Goal: Task Accomplishment & Management: Use online tool/utility

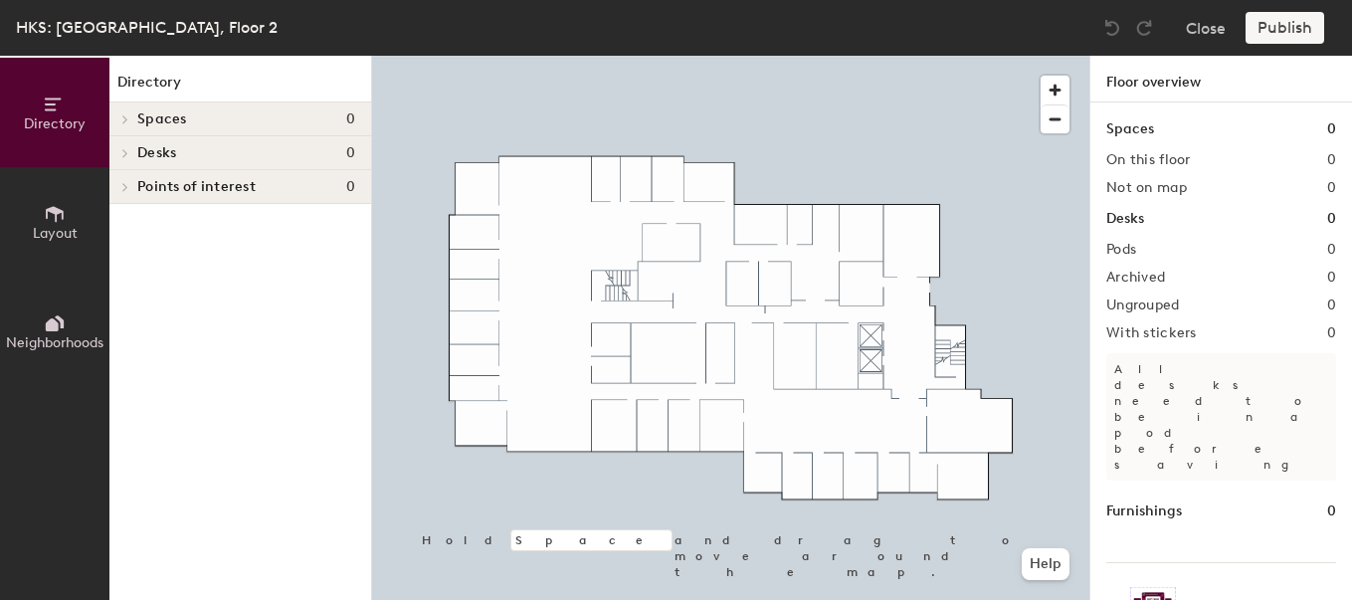
click at [150, 153] on span "Desks" at bounding box center [156, 153] width 39 height 16
click at [1130, 222] on h1 "Desks" at bounding box center [1125, 219] width 38 height 22
click at [61, 214] on icon at bounding box center [55, 214] width 22 height 22
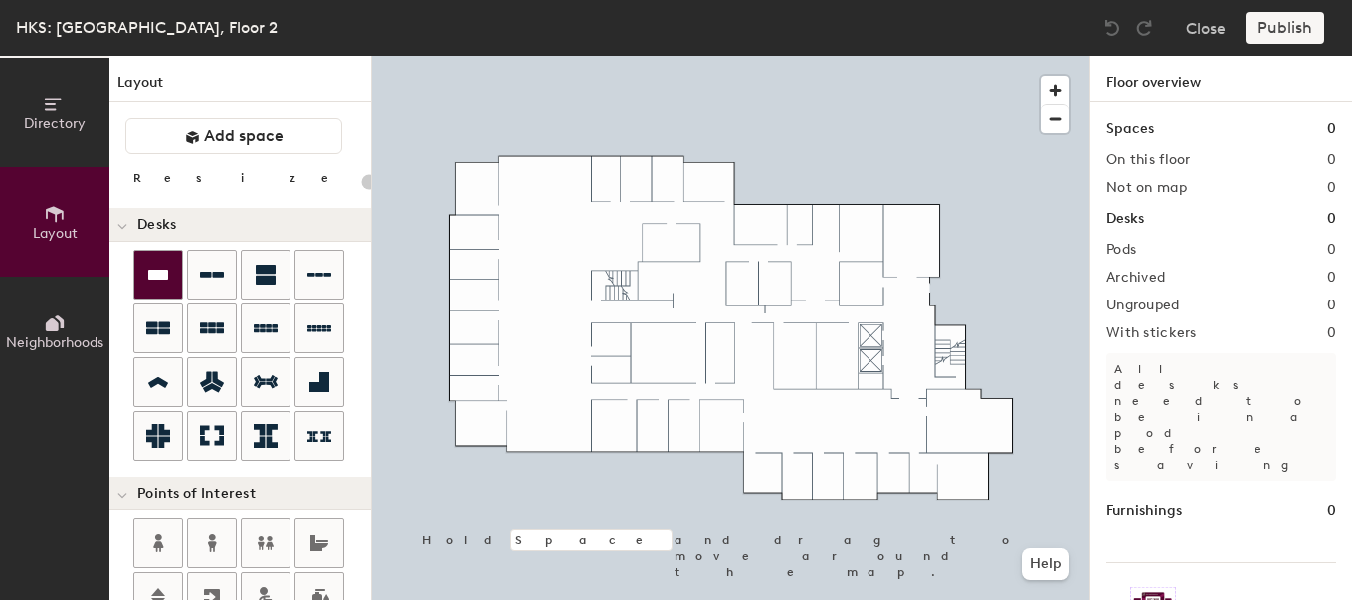
click at [165, 275] on icon at bounding box center [158, 275] width 20 height 10
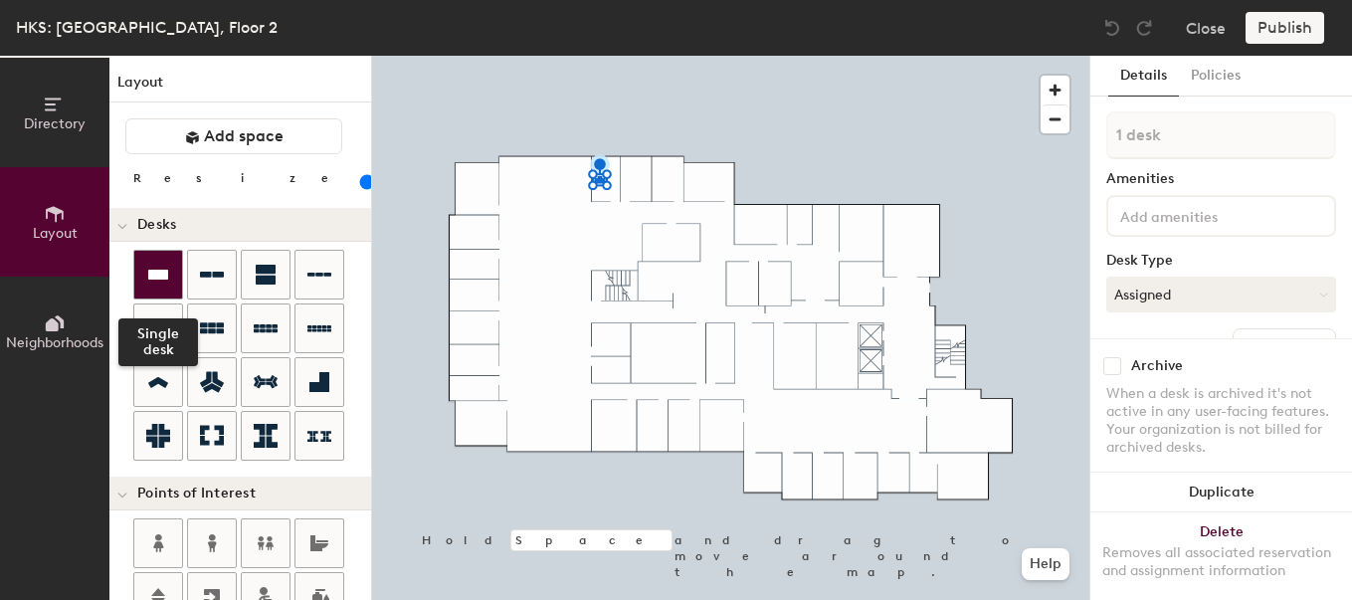
click at [170, 273] on div at bounding box center [158, 275] width 48 height 48
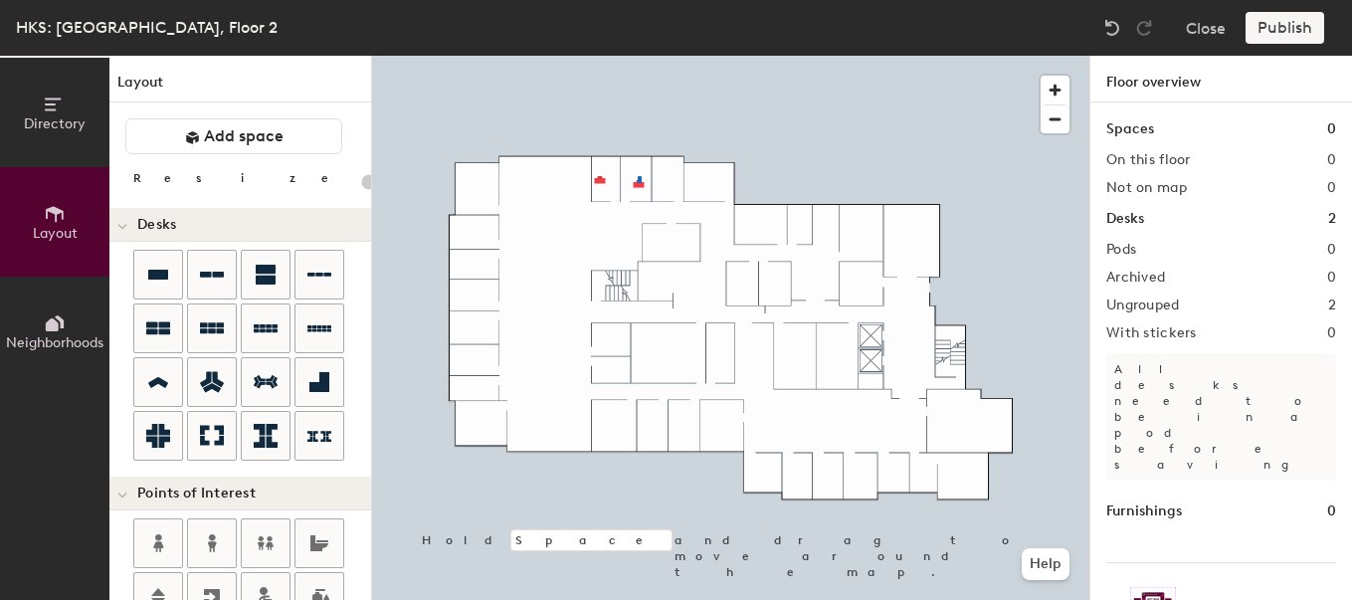
click at [638, 56] on div at bounding box center [730, 56] width 717 height 0
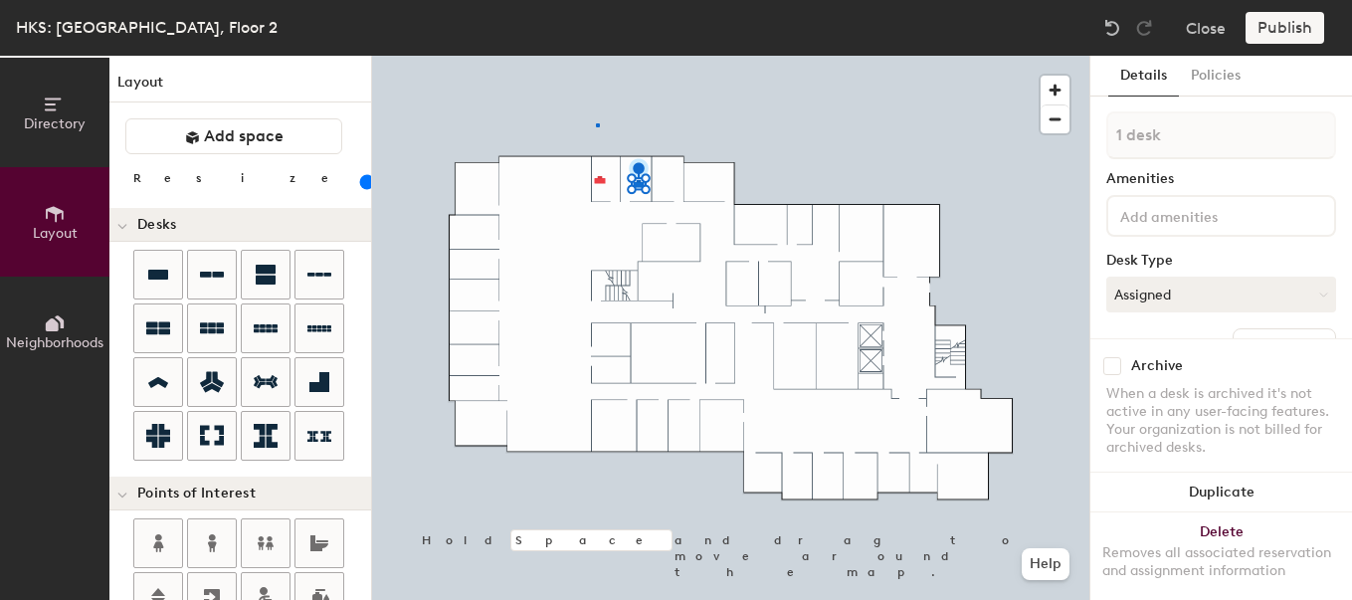
click at [596, 56] on div at bounding box center [730, 56] width 717 height 0
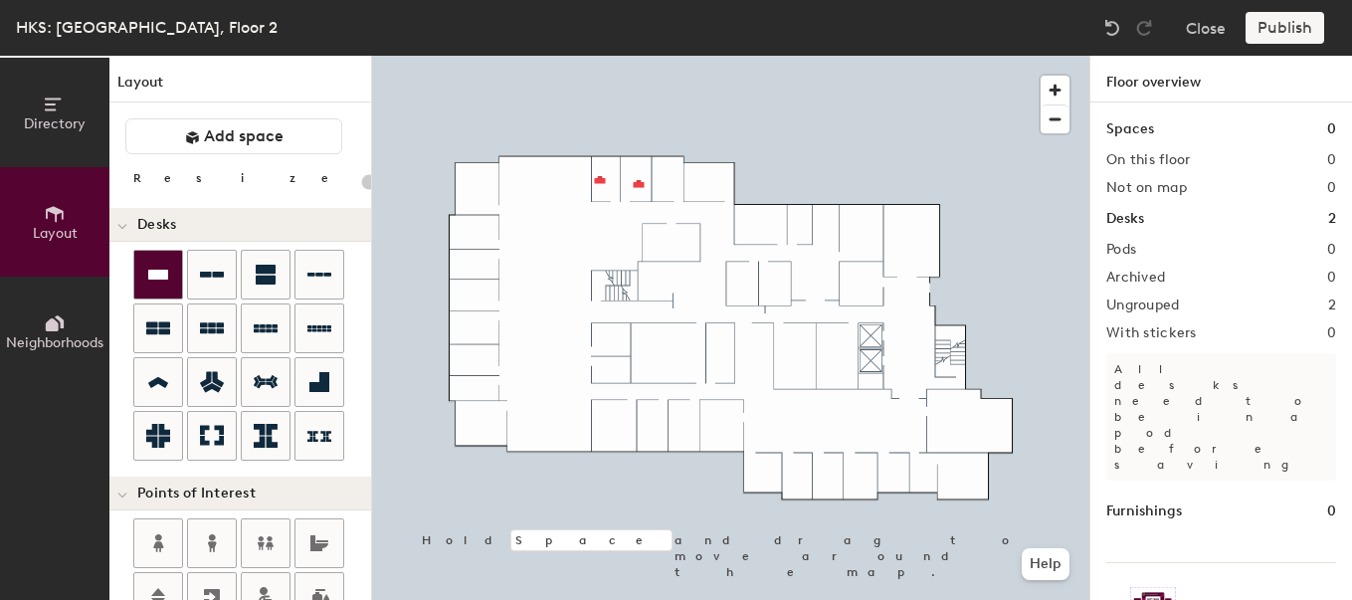
click at [167, 275] on icon at bounding box center [158, 275] width 20 height 10
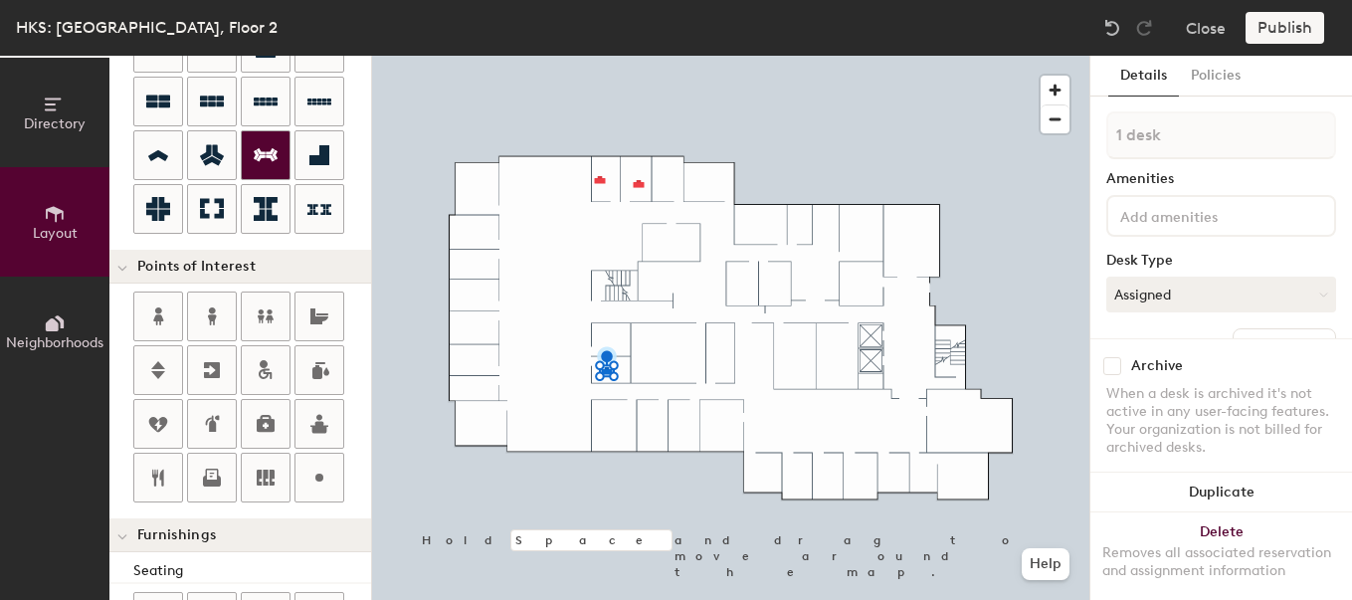
scroll to position [228, 0]
click at [218, 477] on icon at bounding box center [212, 473] width 13 height 12
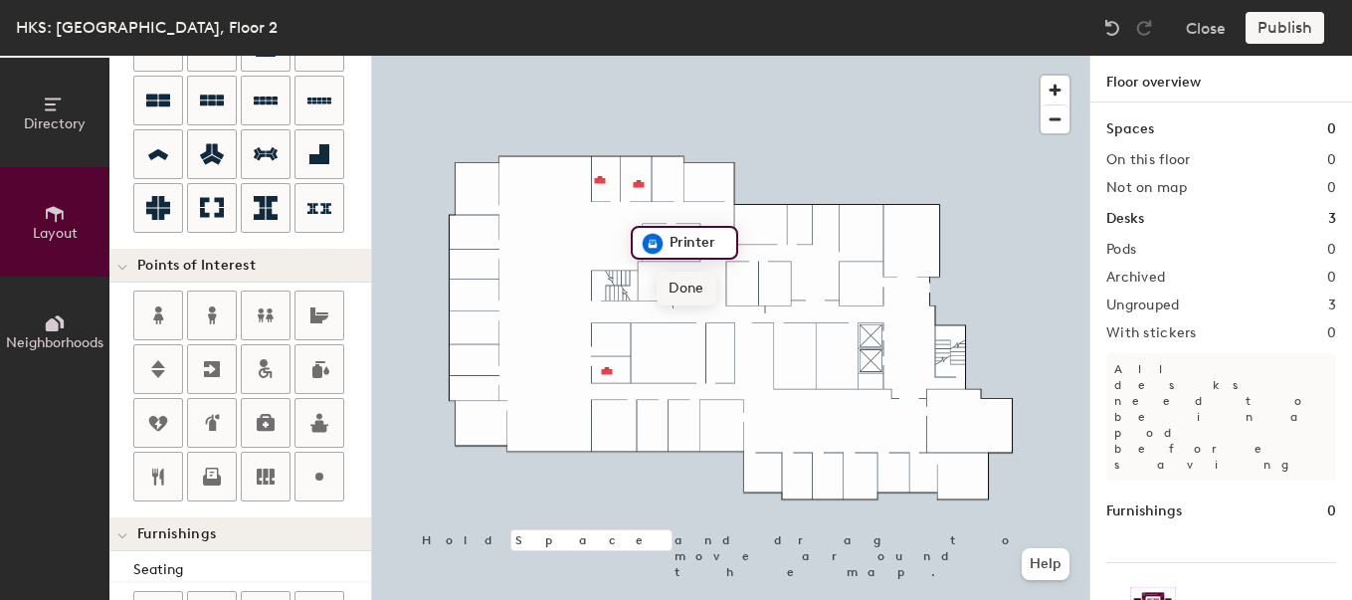
click at [688, 286] on span "Done" at bounding box center [685, 289] width 59 height 34
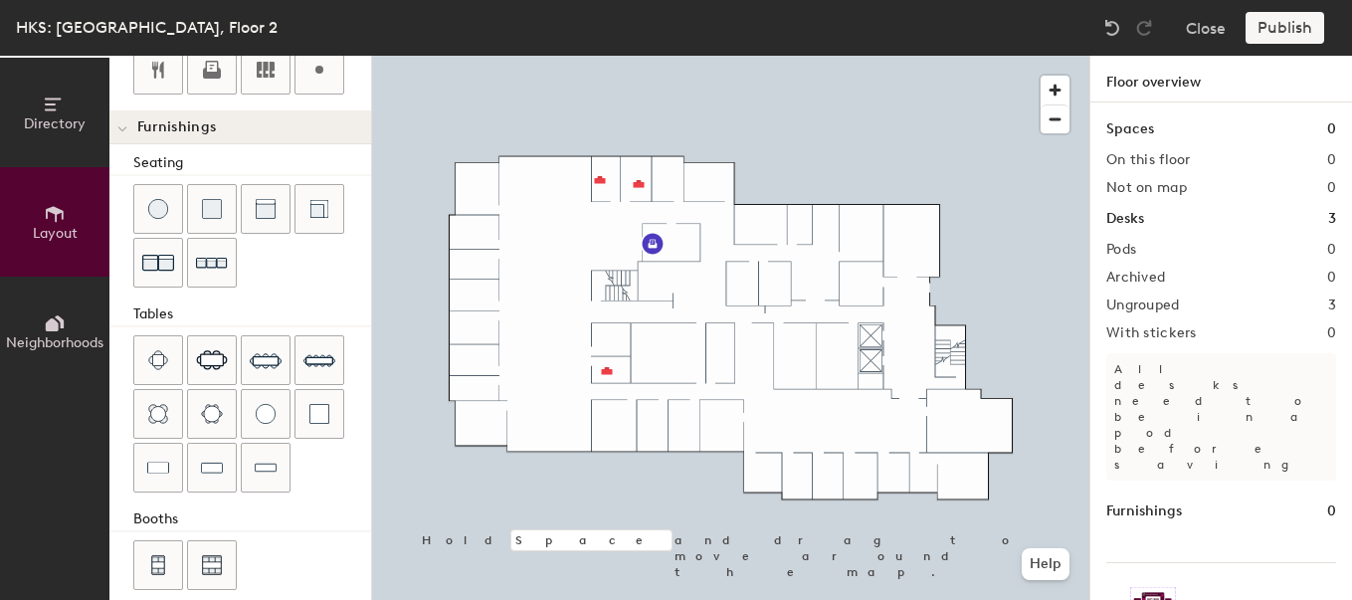
scroll to position [656, 0]
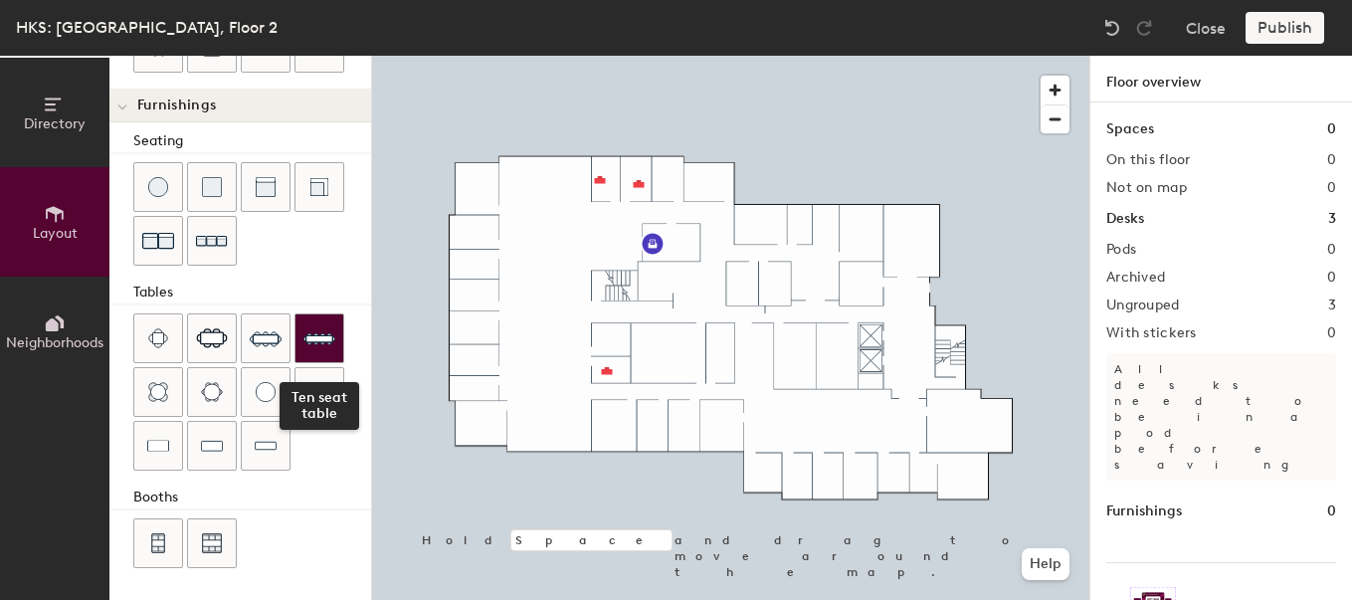
click at [322, 332] on img at bounding box center [319, 338] width 32 height 32
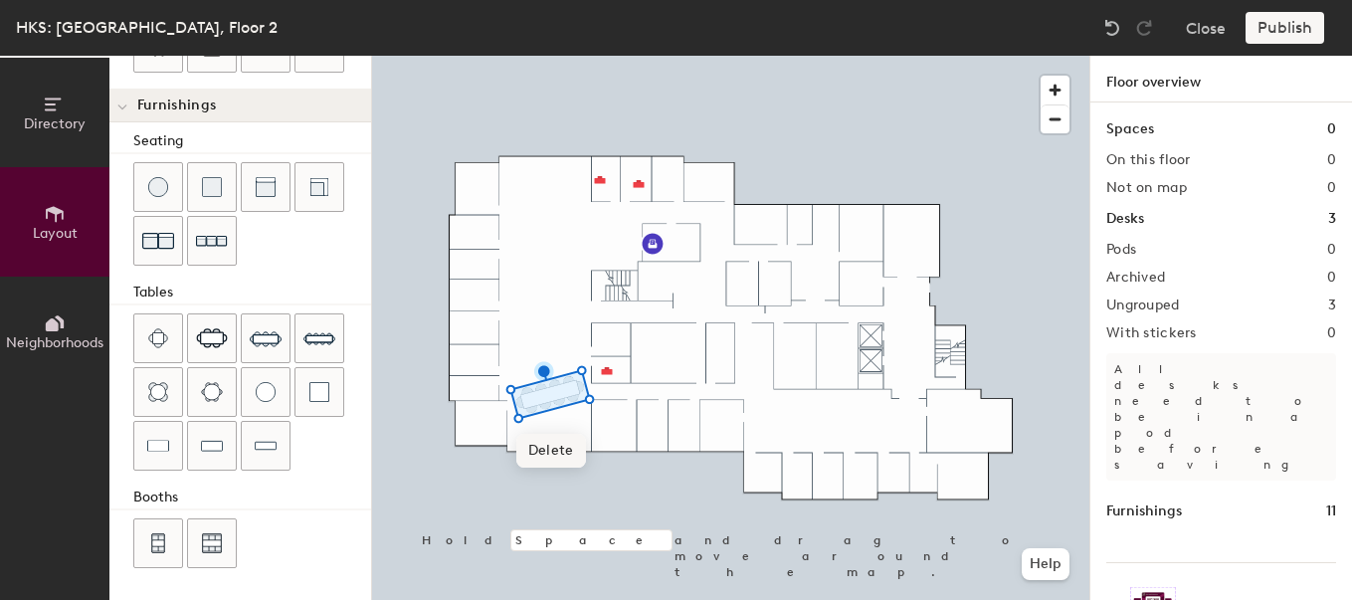
click at [550, 440] on span "Delete" at bounding box center [551, 451] width 70 height 34
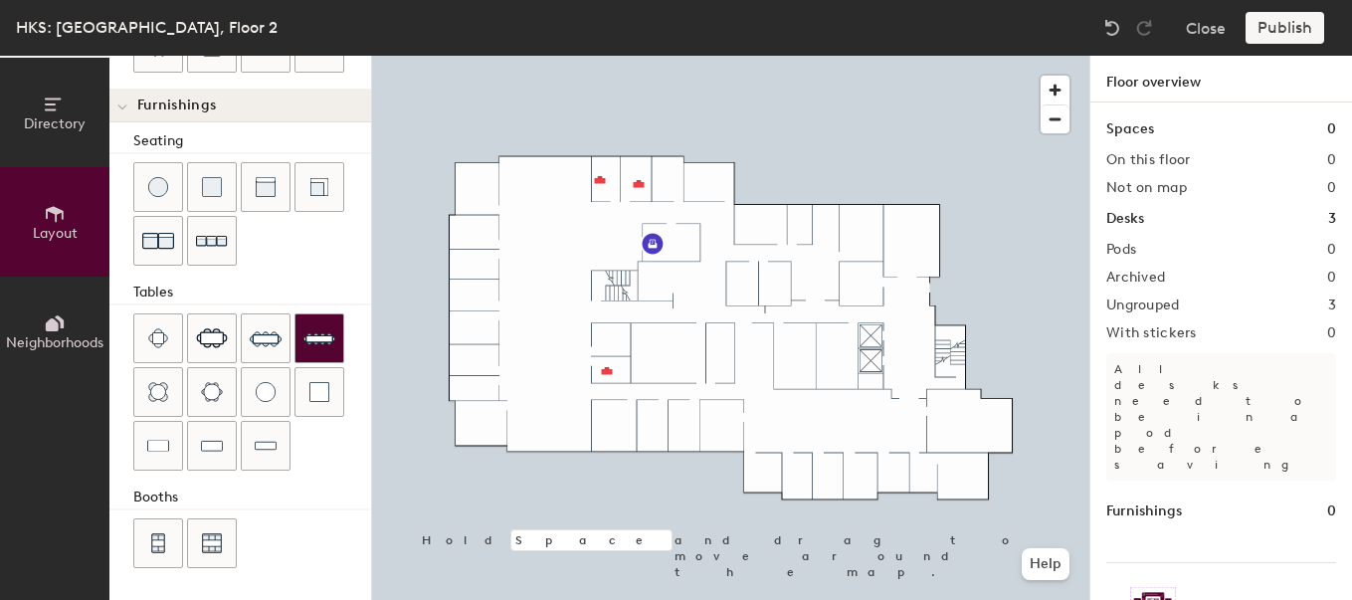
click at [561, 429] on div "Directory Layout Neighborhoods Layout Add space Resize Desks Points of Interest…" at bounding box center [676, 328] width 1352 height 544
type input "20"
